Goal: Check status

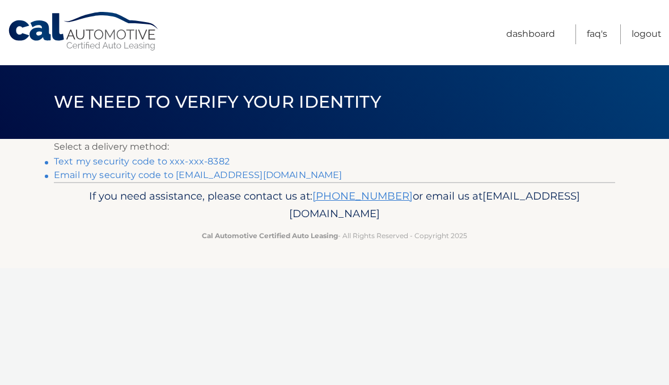
click at [218, 156] on link "Text my security code to xxx-xxx-8382" at bounding box center [142, 161] width 176 height 11
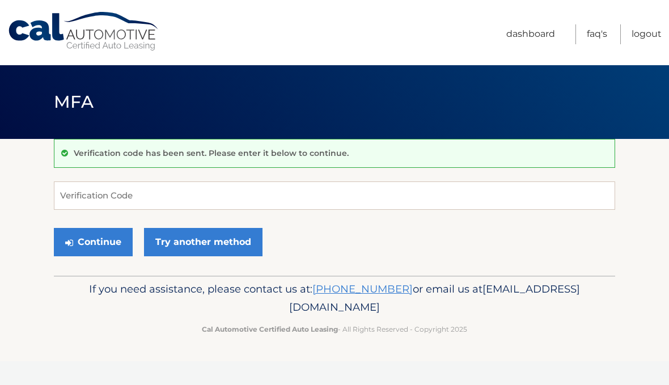
scroll to position [1, 0]
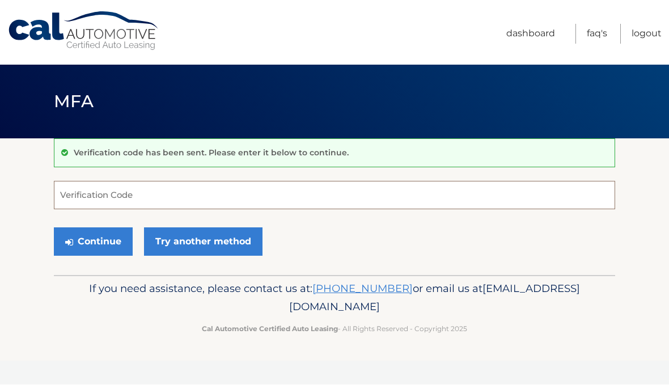
click at [172, 201] on input "Verification Code" at bounding box center [334, 195] width 561 height 28
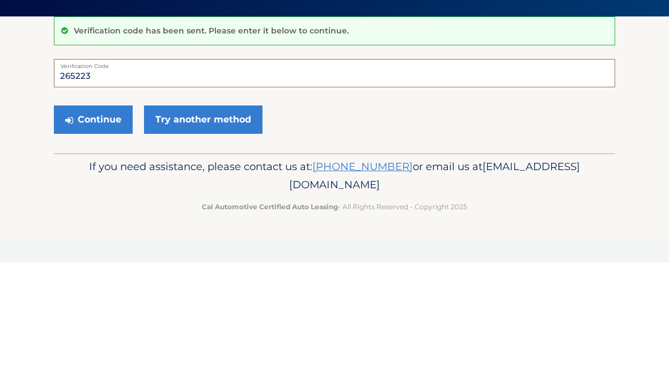
type input "265223"
click at [104, 228] on button "Continue" at bounding box center [93, 242] width 79 height 28
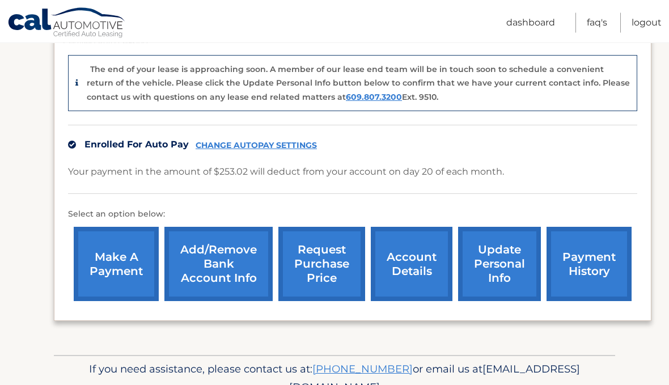
scroll to position [273, 0]
click at [424, 263] on link "account details" at bounding box center [412, 264] width 82 height 74
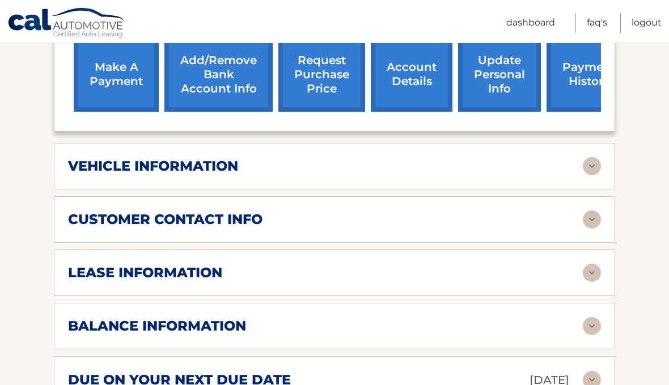
scroll to position [456, 0]
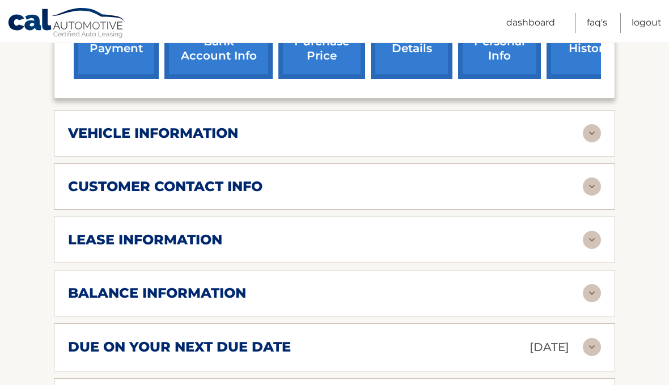
click at [539, 231] on div "lease information" at bounding box center [325, 239] width 515 height 17
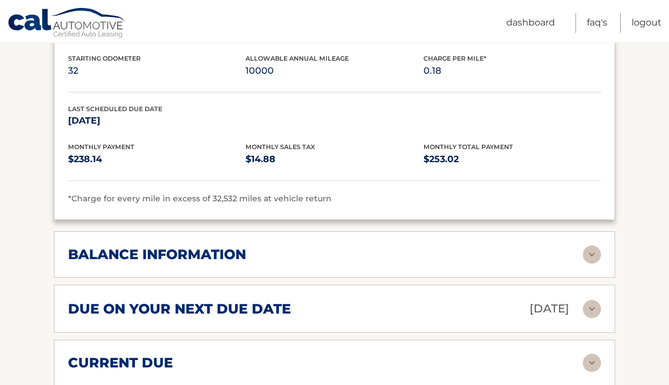
scroll to position [715, 0]
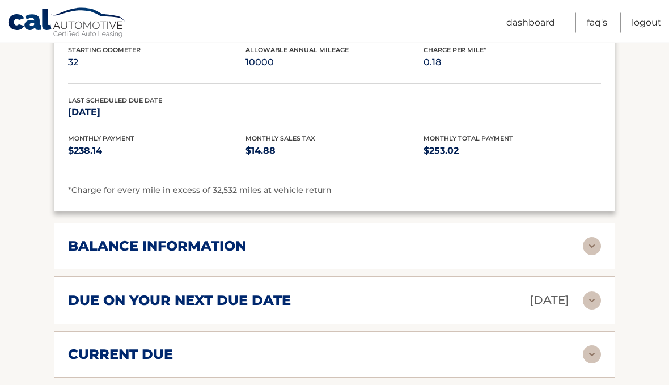
click at [325, 291] on div "due on your next due date Oct 20, 2025" at bounding box center [325, 301] width 515 height 20
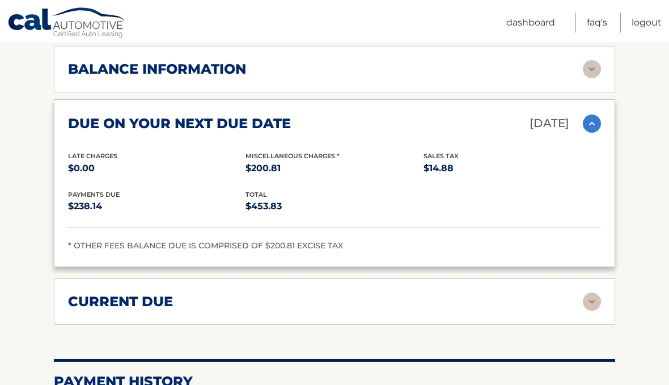
scroll to position [893, 0]
click at [595, 293] on img at bounding box center [592, 302] width 18 height 18
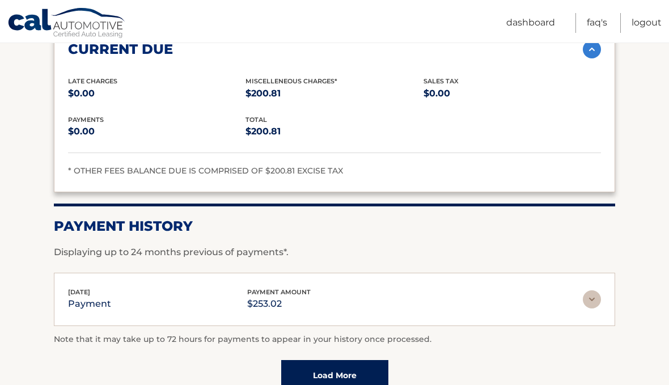
scroll to position [1144, 0]
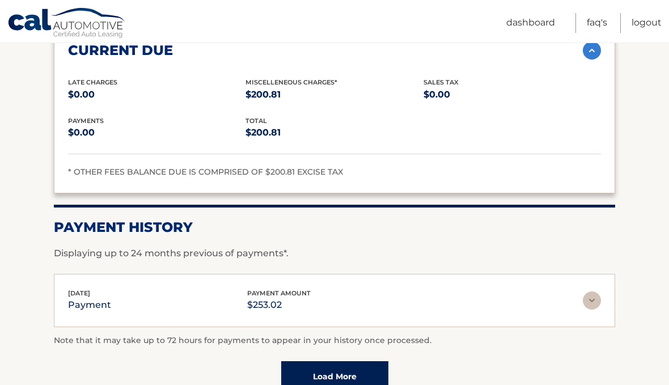
click at [278, 126] on div "payments $0.00 total $200.81" at bounding box center [334, 135] width 533 height 39
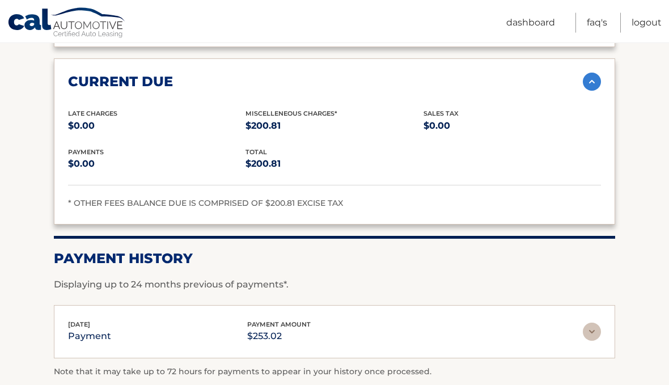
scroll to position [1113, 0]
